Goal: Find contact information: Find contact information

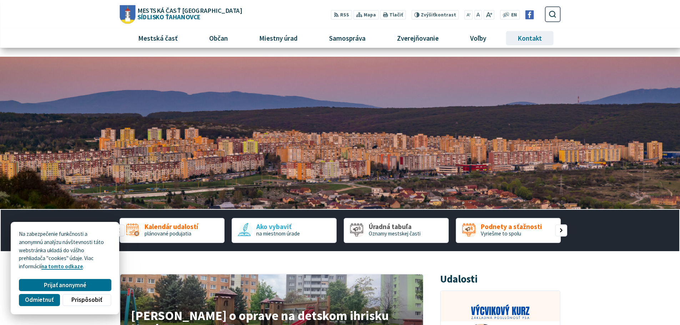
click at [355, 38] on span "Kontakt" at bounding box center [530, 38] width 30 height 19
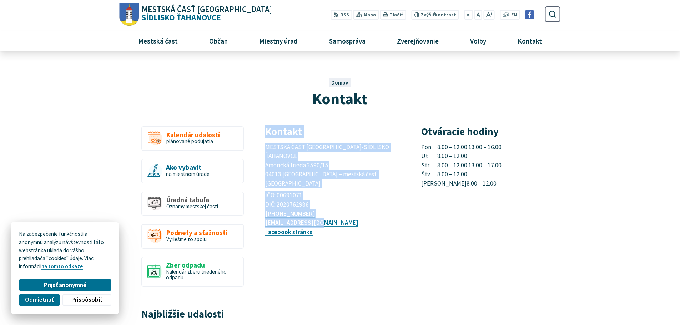
drag, startPoint x: 268, startPoint y: 131, endPoint x: 329, endPoint y: 206, distance: 97.4
click at [329, 206] on div "Kontakt MESTSKÁ ČASŤ KOŠICE-SÍDLISKO ŤAHANOVCE Americká trieda 2590/15 04013 Ko…" at bounding box center [334, 181] width 139 height 111
copy div "Kontakt MESTSKÁ ČASŤ KOŠICE-SÍDLISKO ŤAHANOVCE Americká trieda 2590/15 04013 Ko…"
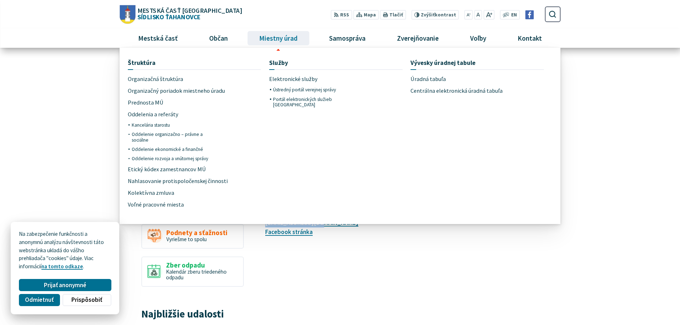
click at [268, 38] on span "Miestny úrad" at bounding box center [278, 38] width 44 height 19
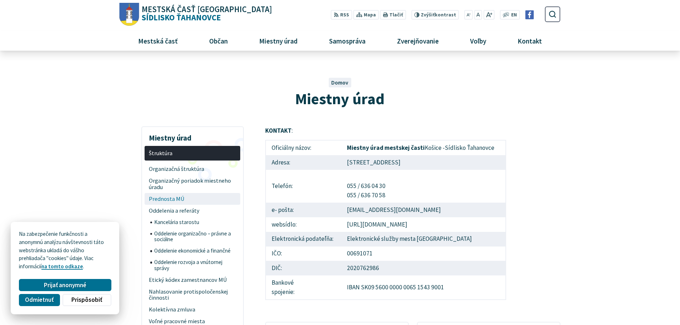
click at [176, 199] on span "Prednosta MÚ" at bounding box center [192, 199] width 87 height 12
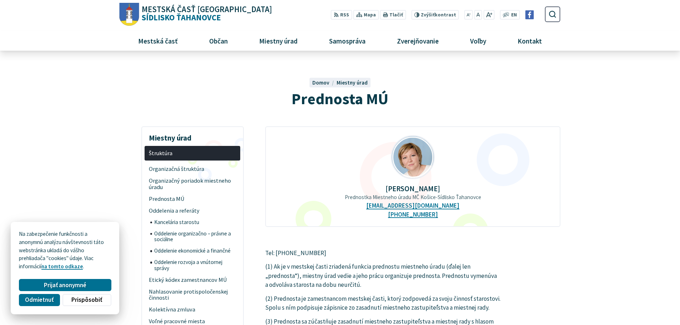
drag, startPoint x: 380, startPoint y: 189, endPoint x: 447, endPoint y: 221, distance: 73.9
click at [447, 221] on div "JUDr. Beáta Zemková Prednostka Miestneho úradu MČ Košice-Sídlisko Ťahanovce pre…" at bounding box center [412, 176] width 295 height 101
copy div "JUDr. Beáta Zemková Prednostka Miestneho úradu MČ Košice-Sídlisko Ťahanovce pre…"
